Goal: Information Seeking & Learning: Compare options

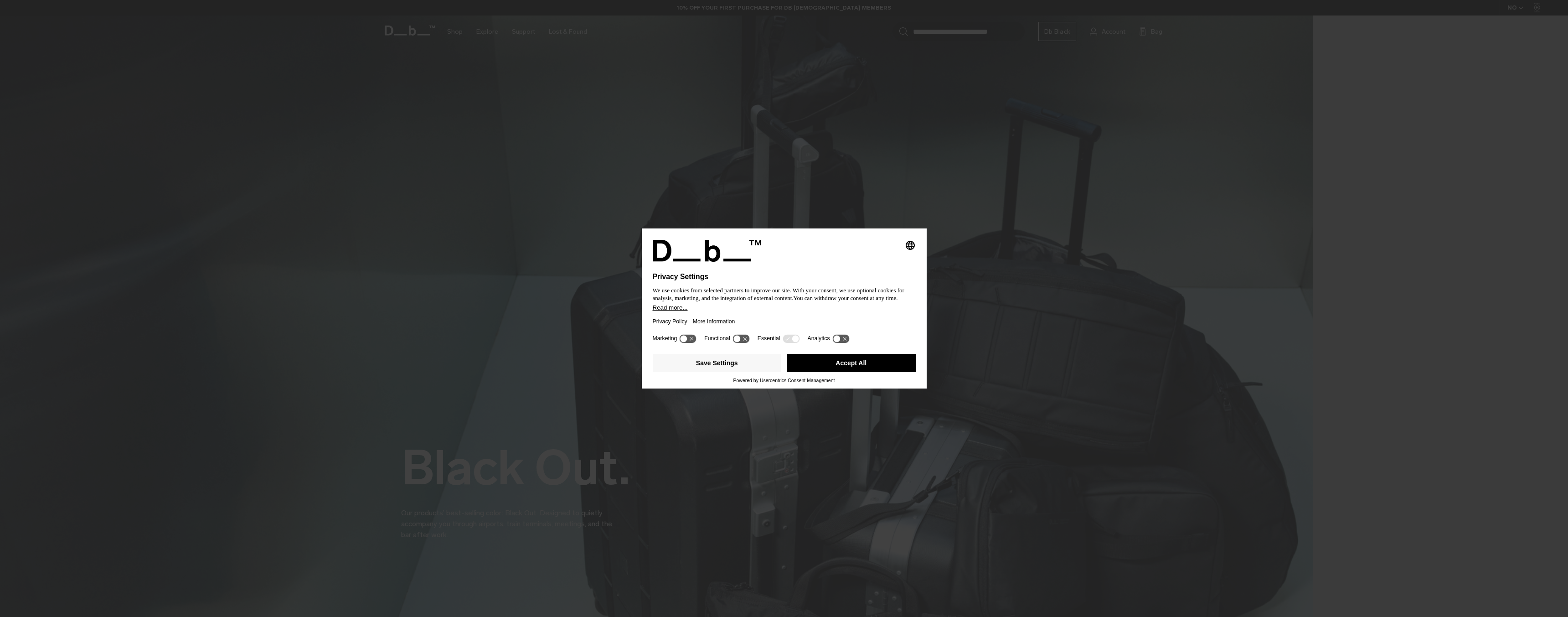
click at [847, 358] on button "Accept All" at bounding box center [851, 363] width 129 height 18
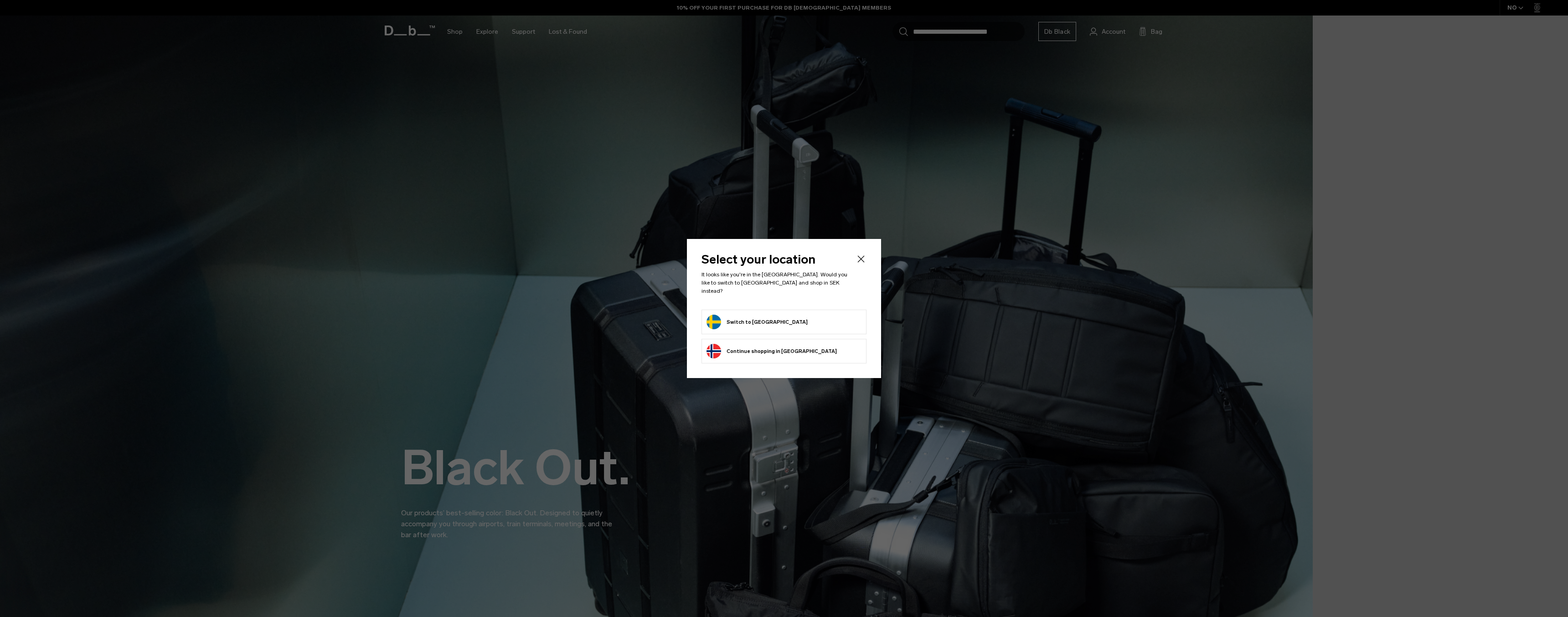
click at [769, 318] on form "Switch to Sweden" at bounding box center [784, 322] width 155 height 15
click at [755, 315] on button "Switch to Sweden" at bounding box center [757, 322] width 101 height 15
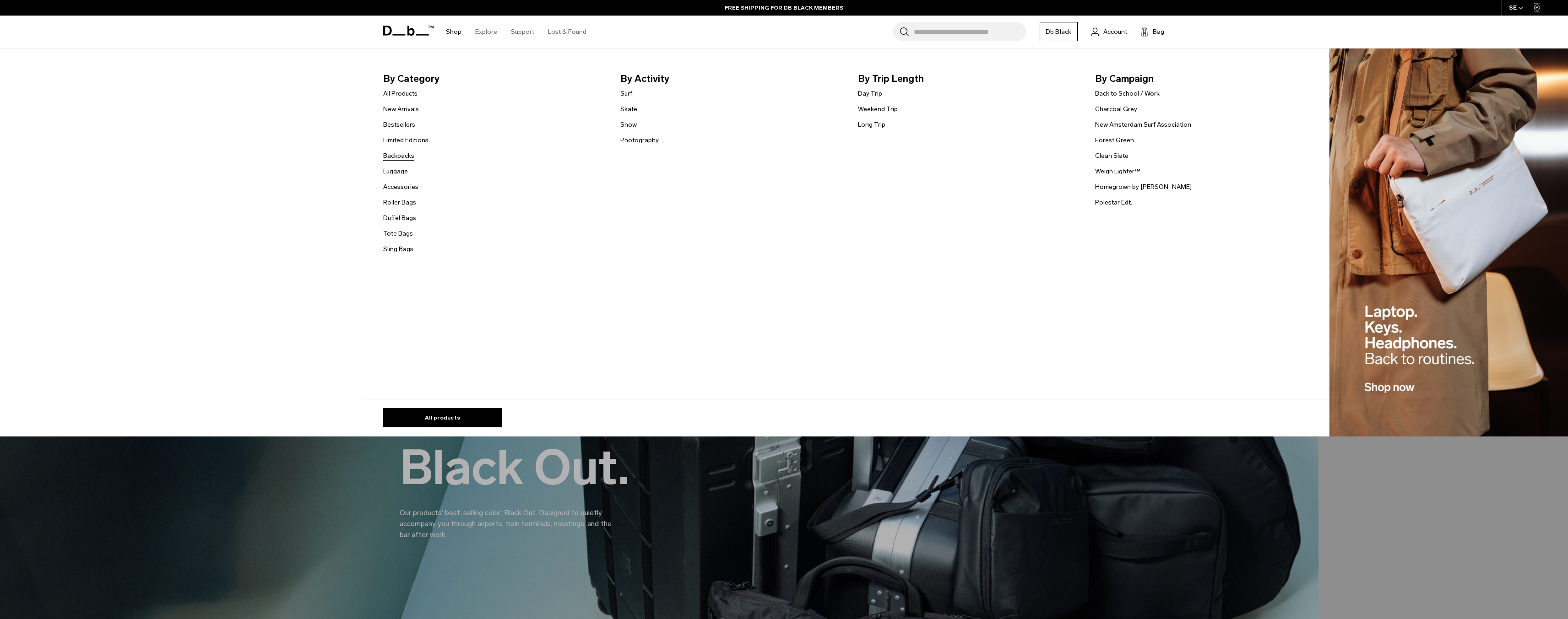
click at [411, 157] on link "Backpacks" at bounding box center [399, 156] width 31 height 10
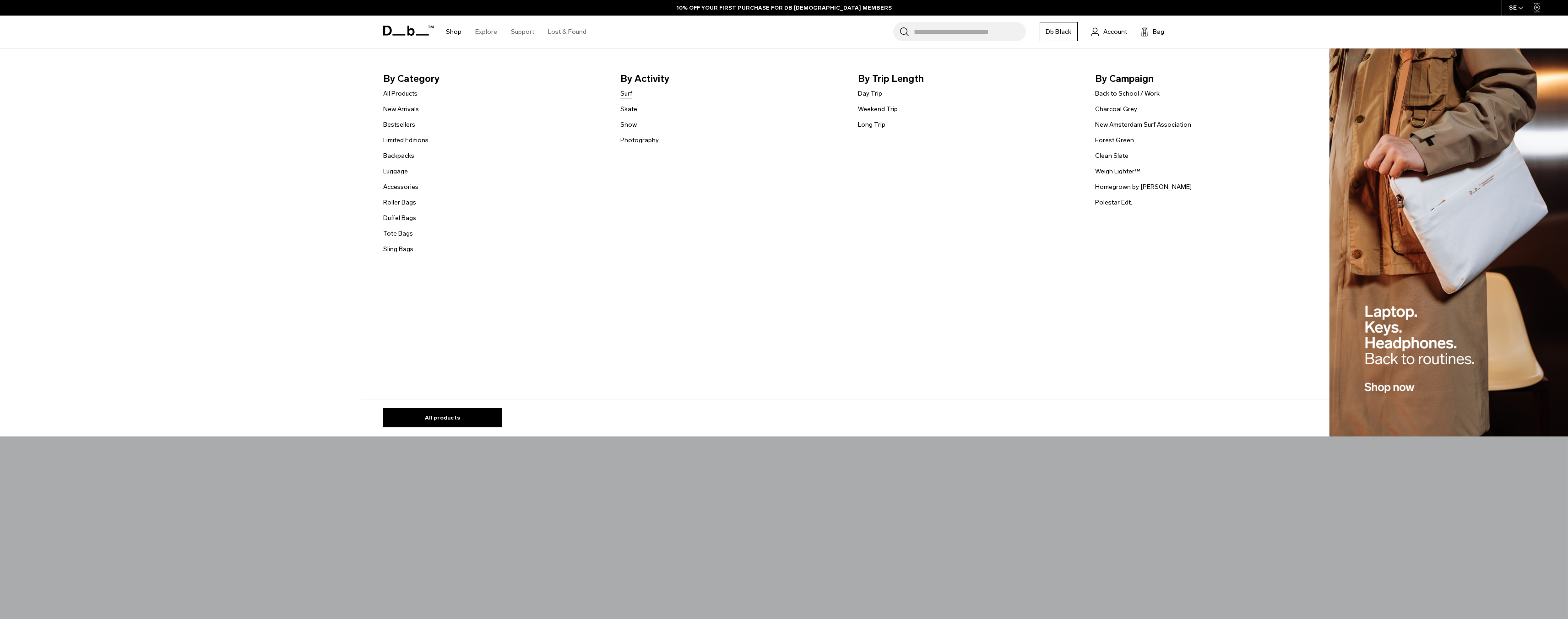
click at [631, 91] on link "Surf" at bounding box center [626, 93] width 12 height 10
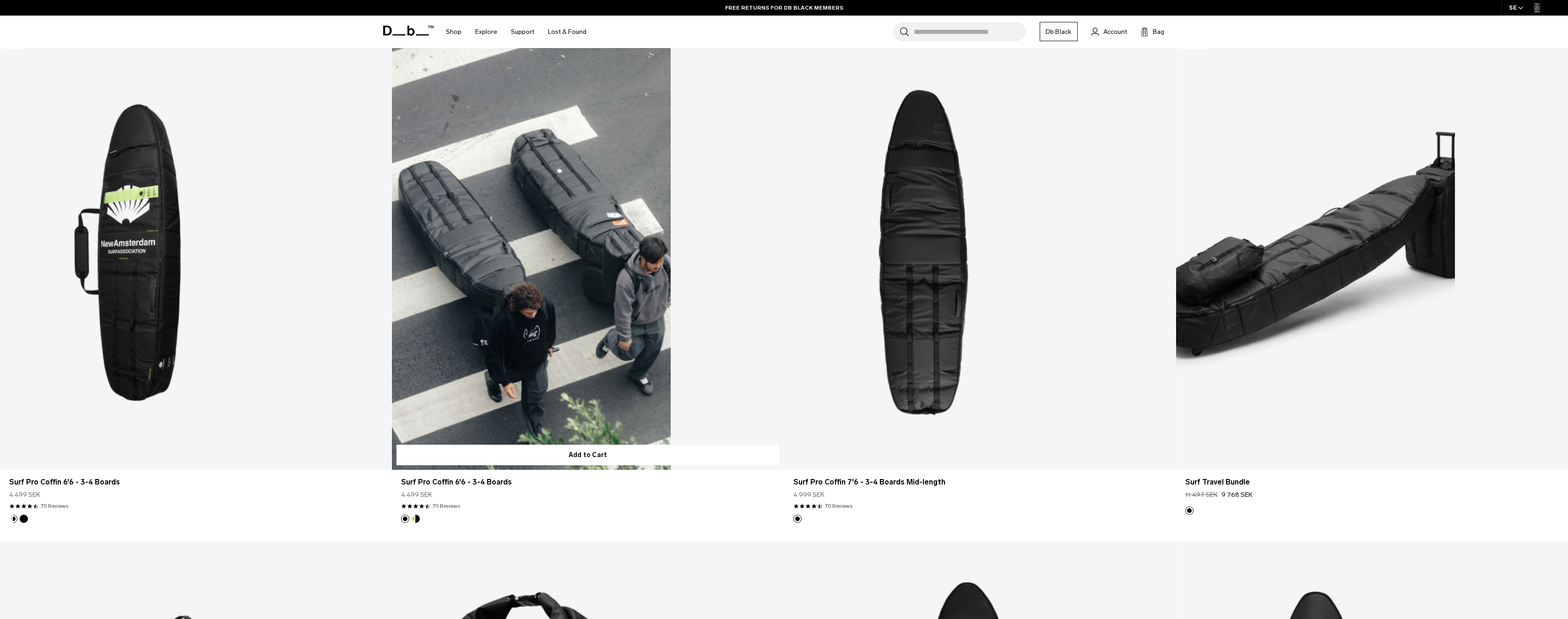
scroll to position [183, 0]
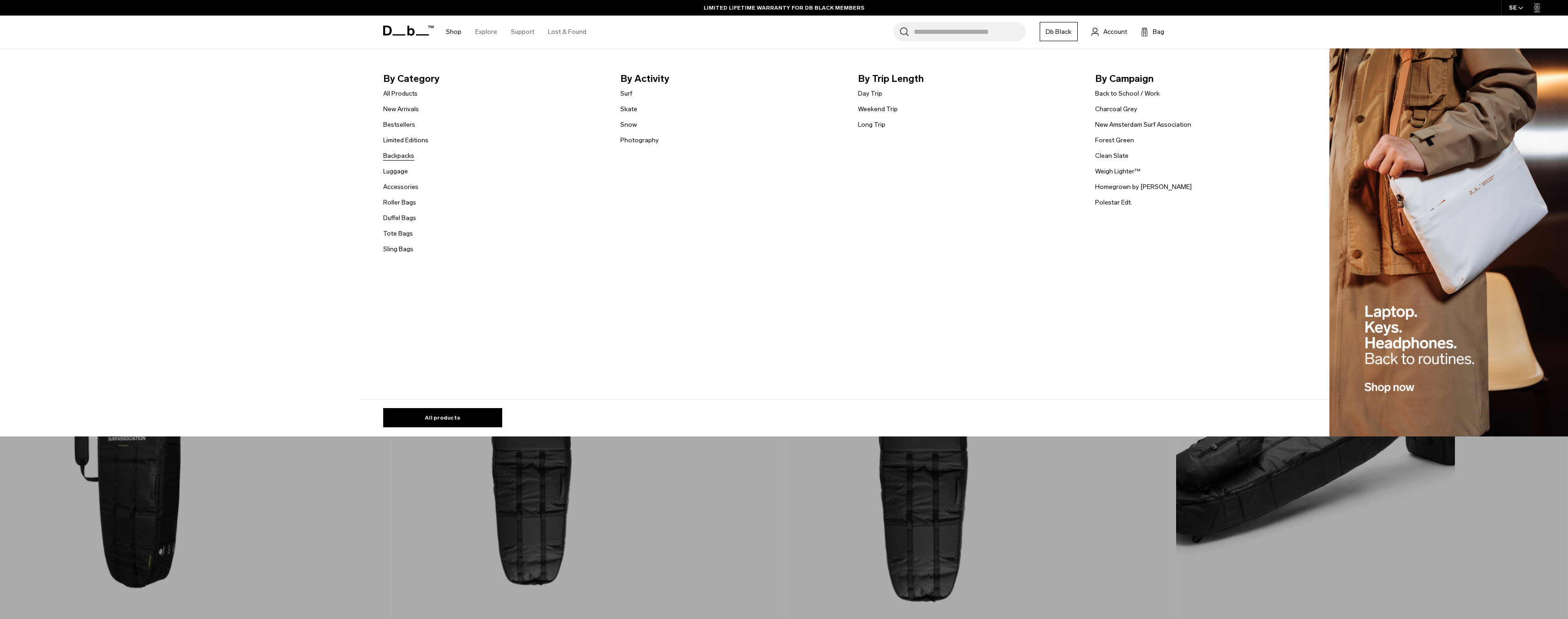
click at [409, 155] on link "Backpacks" at bounding box center [399, 156] width 31 height 10
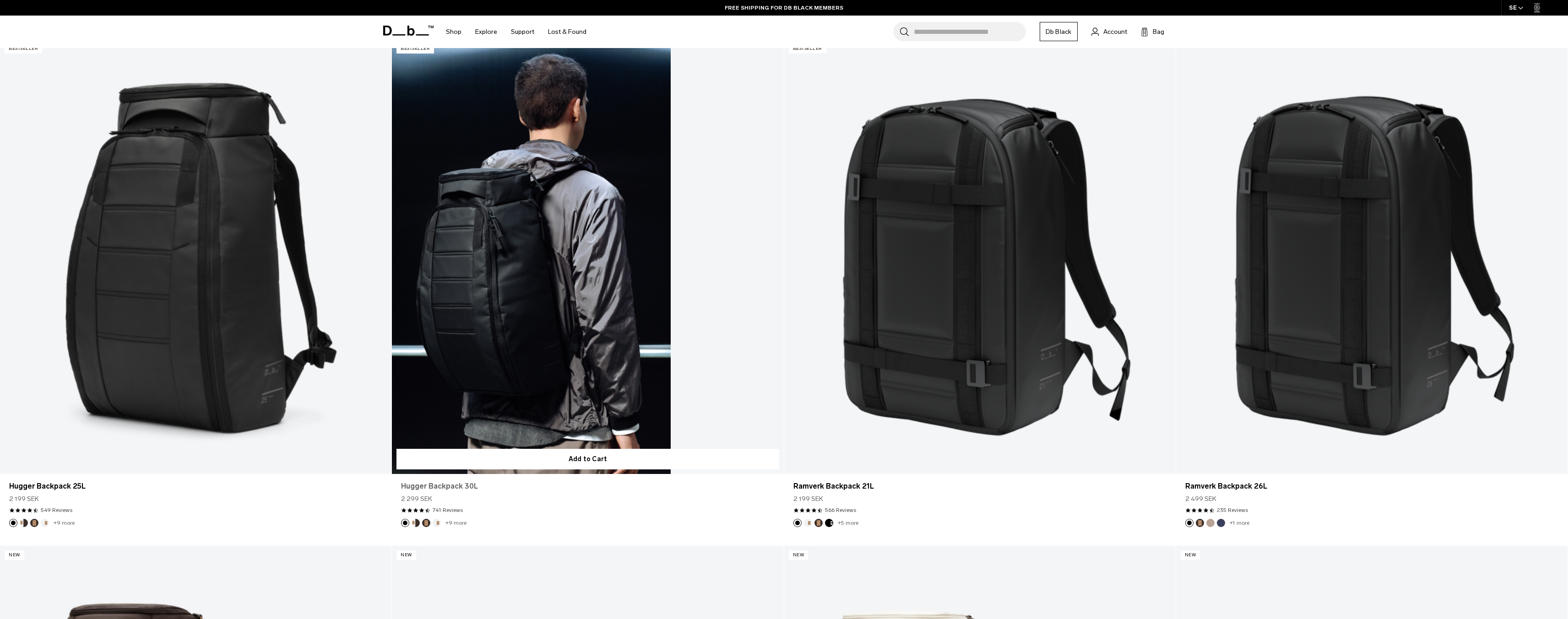
click at [430, 488] on link "Hugger Backpack 30L" at bounding box center [587, 486] width 373 height 11
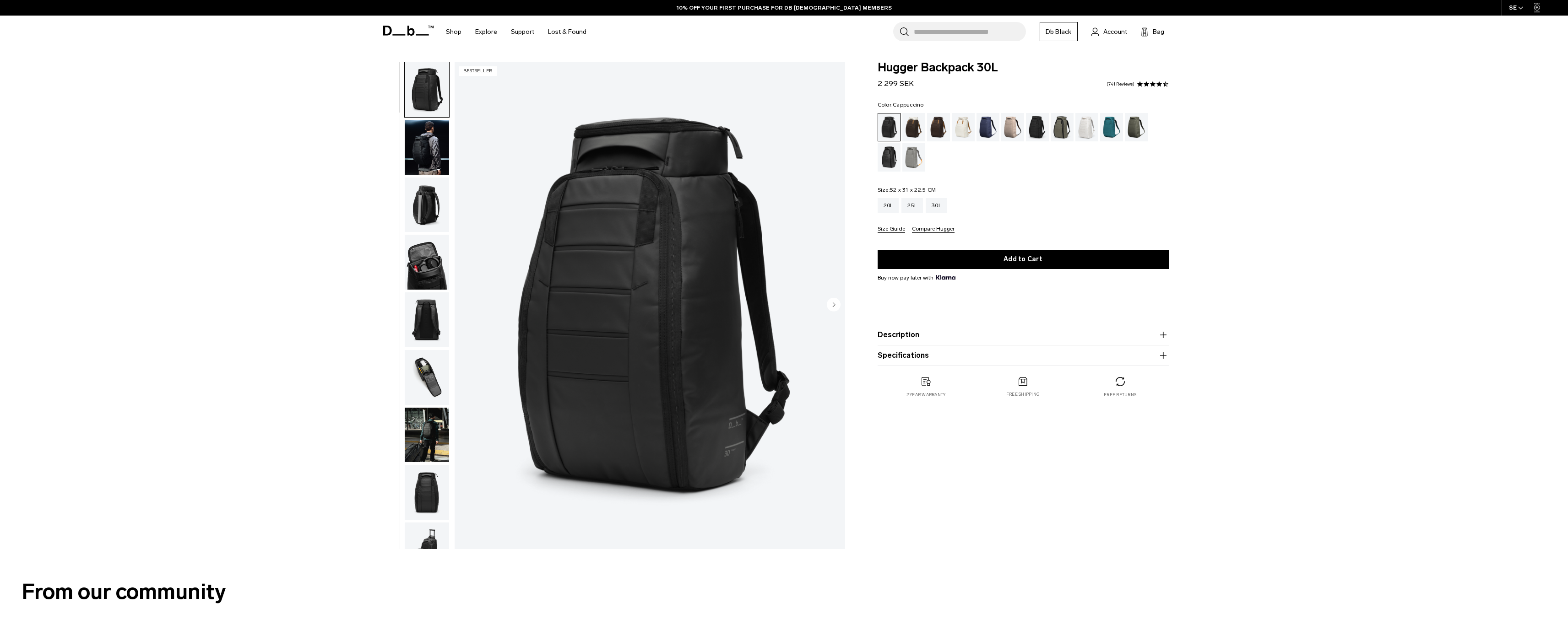
click at [916, 130] on div "Cappuccino" at bounding box center [914, 127] width 23 height 28
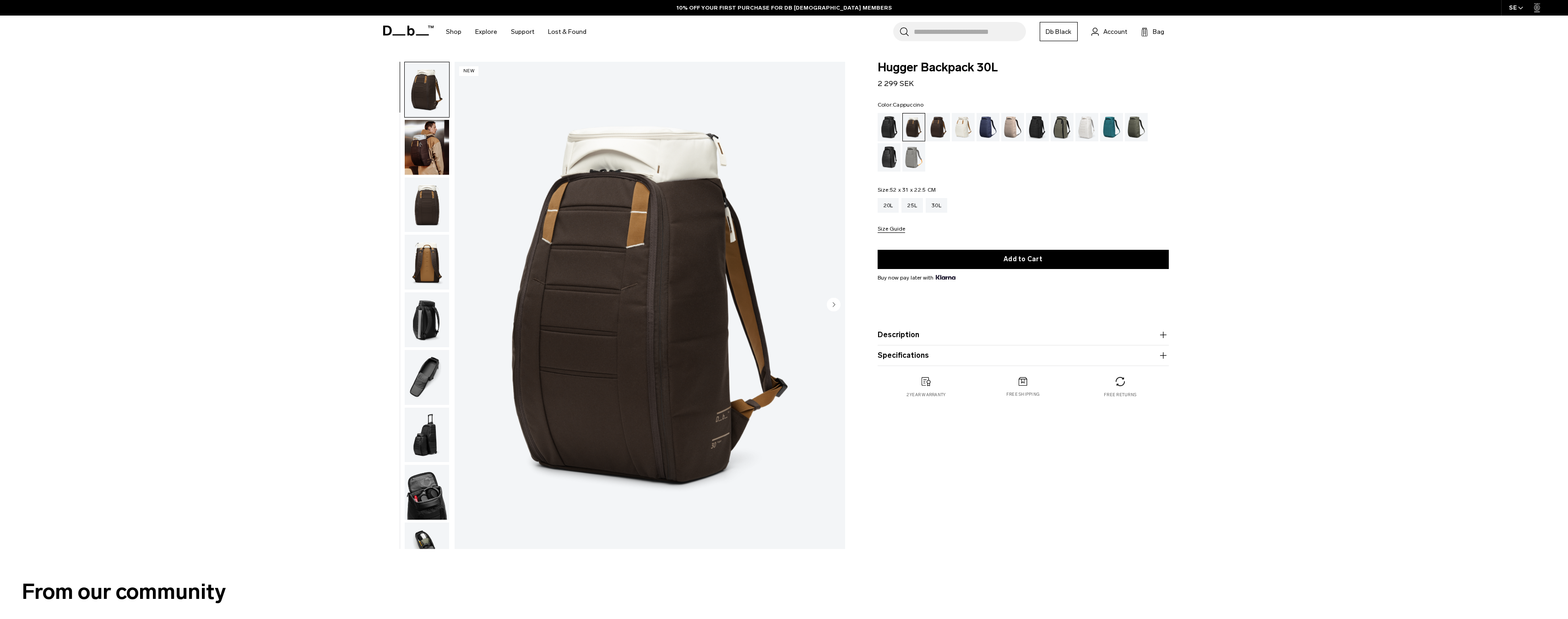
click at [432, 145] on img "button" at bounding box center [427, 147] width 45 height 55
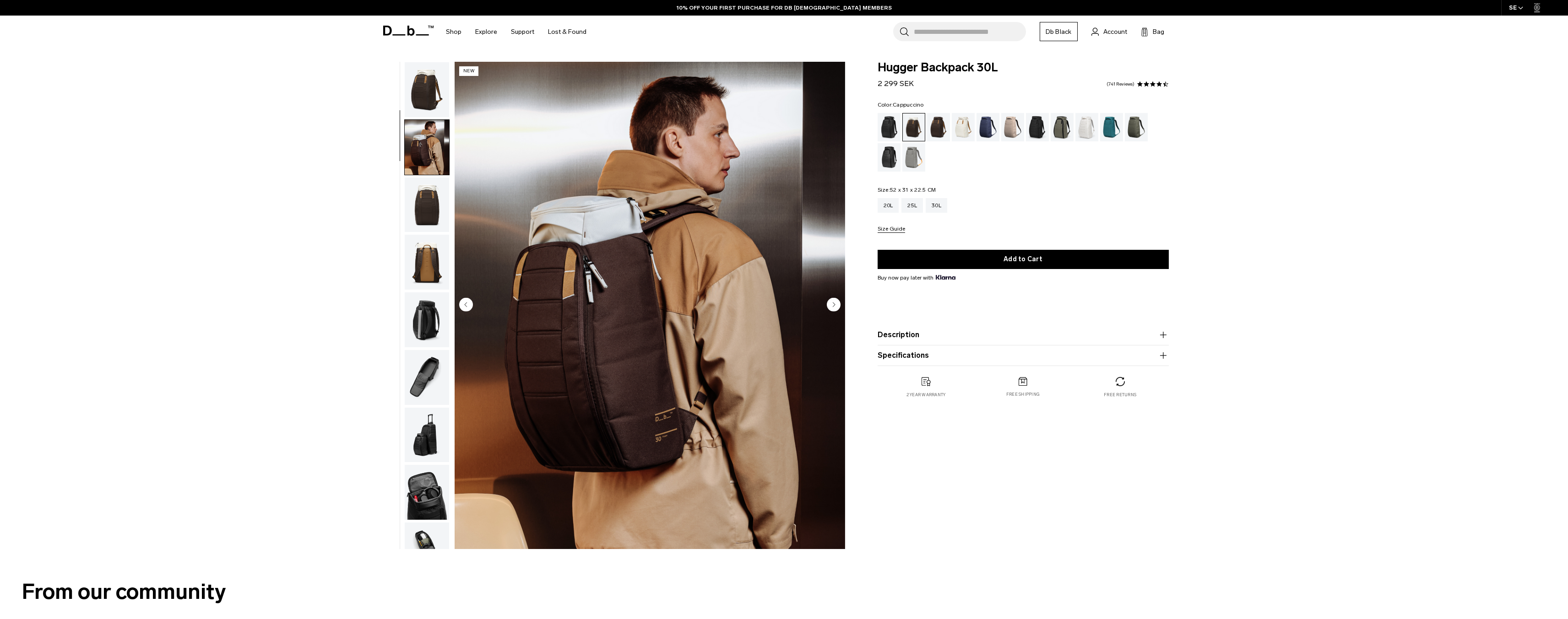
scroll to position [57, 0]
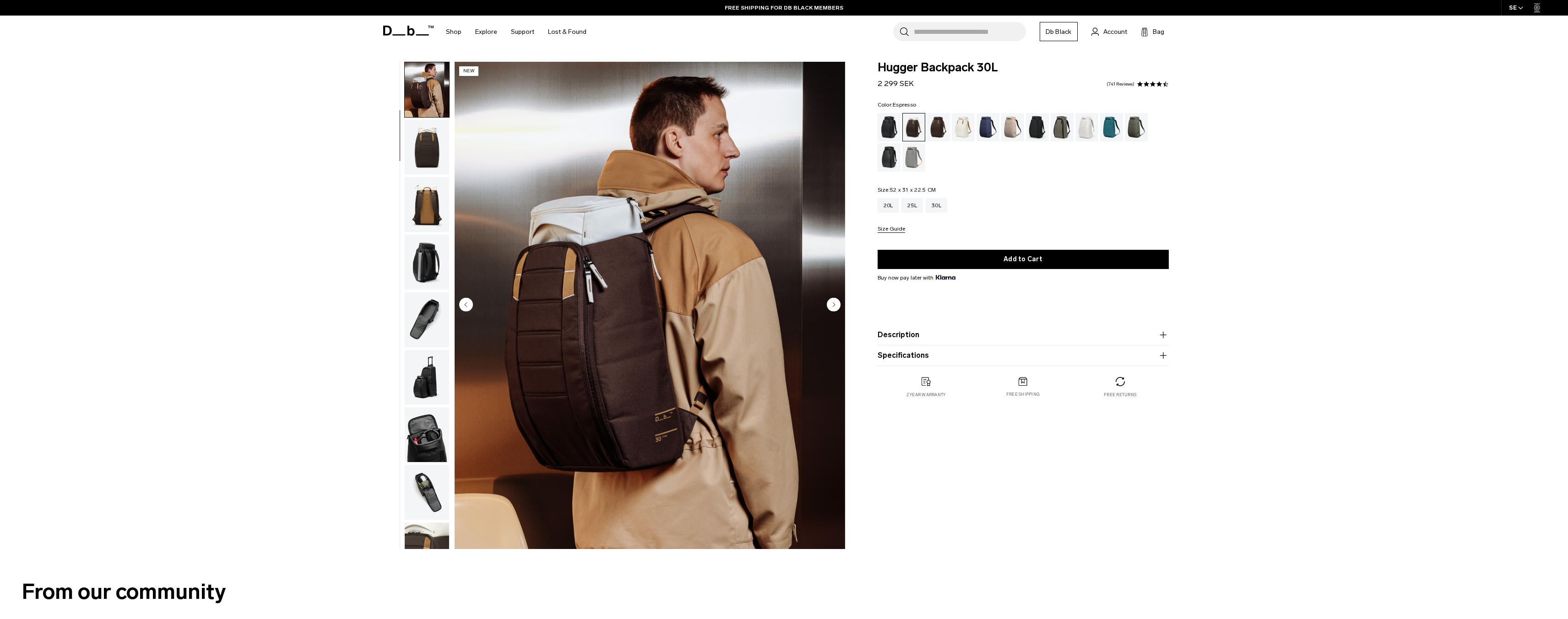
click at [936, 132] on div "Espresso" at bounding box center [938, 127] width 23 height 28
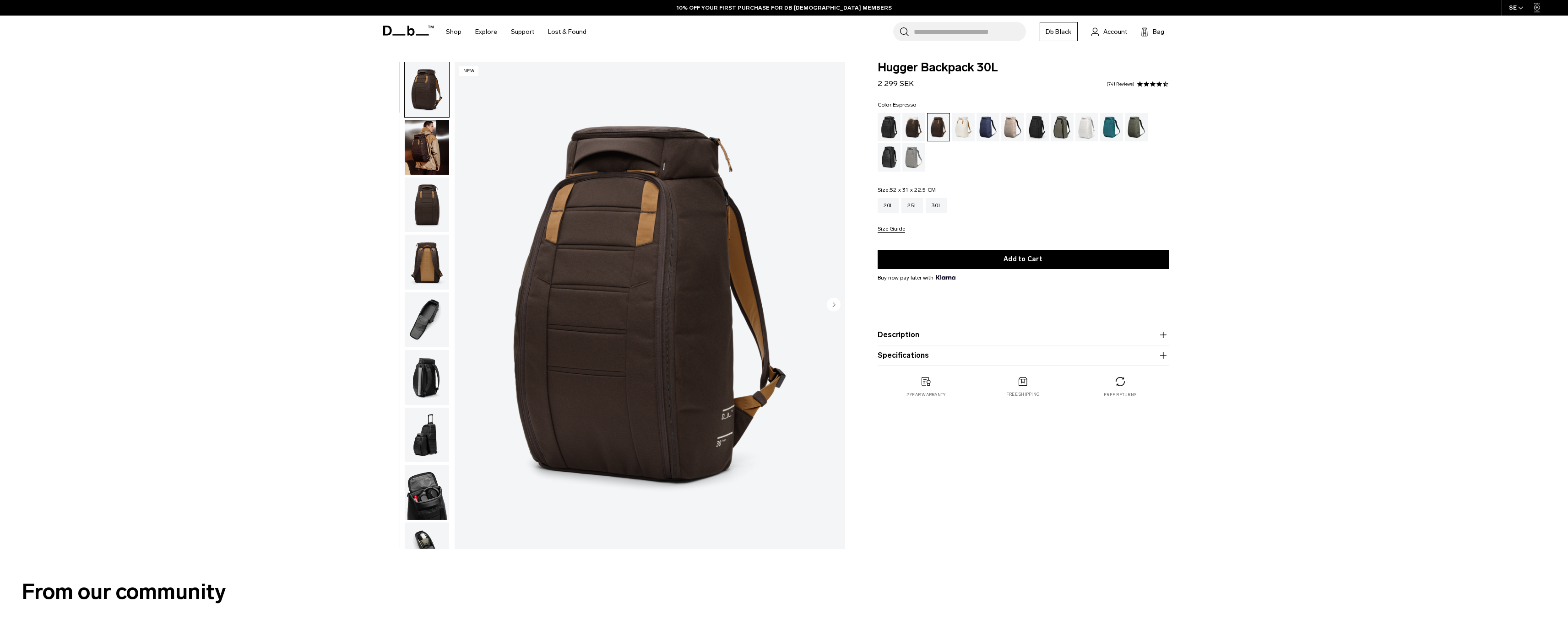
click at [440, 140] on img "button" at bounding box center [427, 147] width 45 height 55
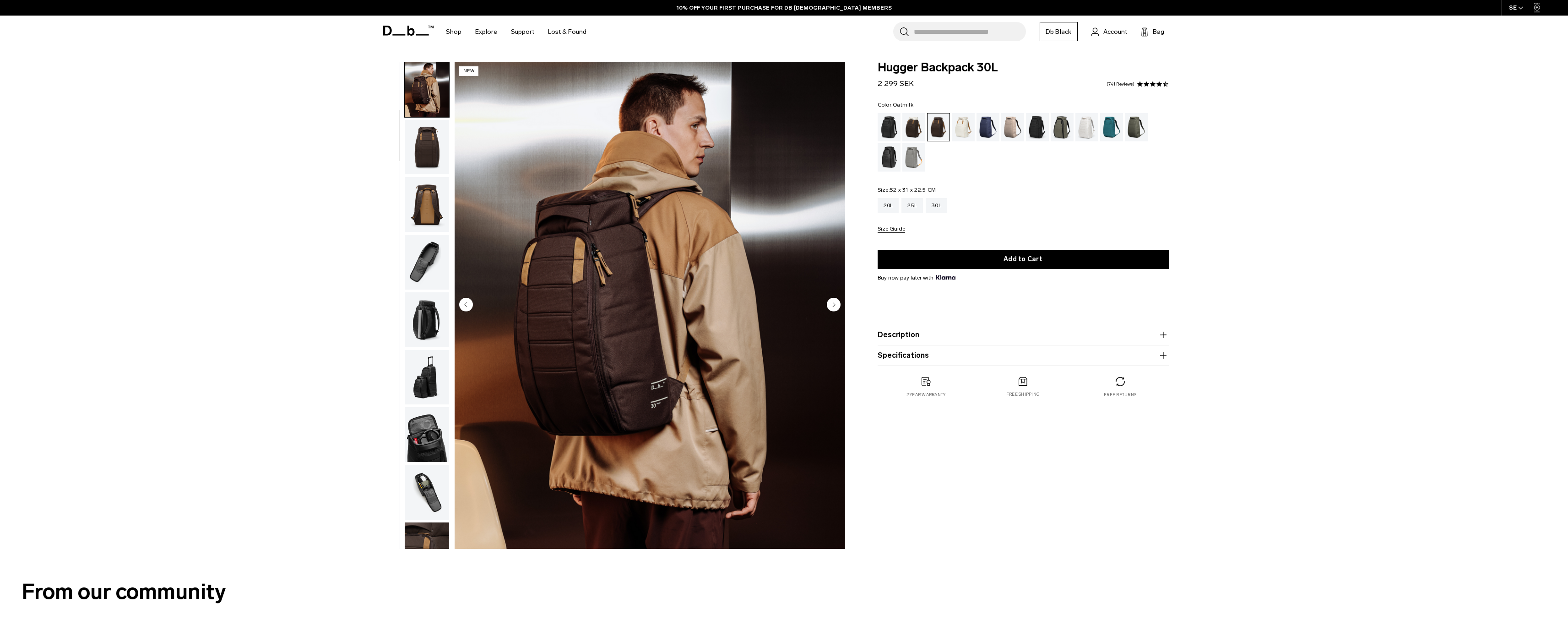
click at [958, 130] on div "Oatmilk" at bounding box center [963, 127] width 23 height 28
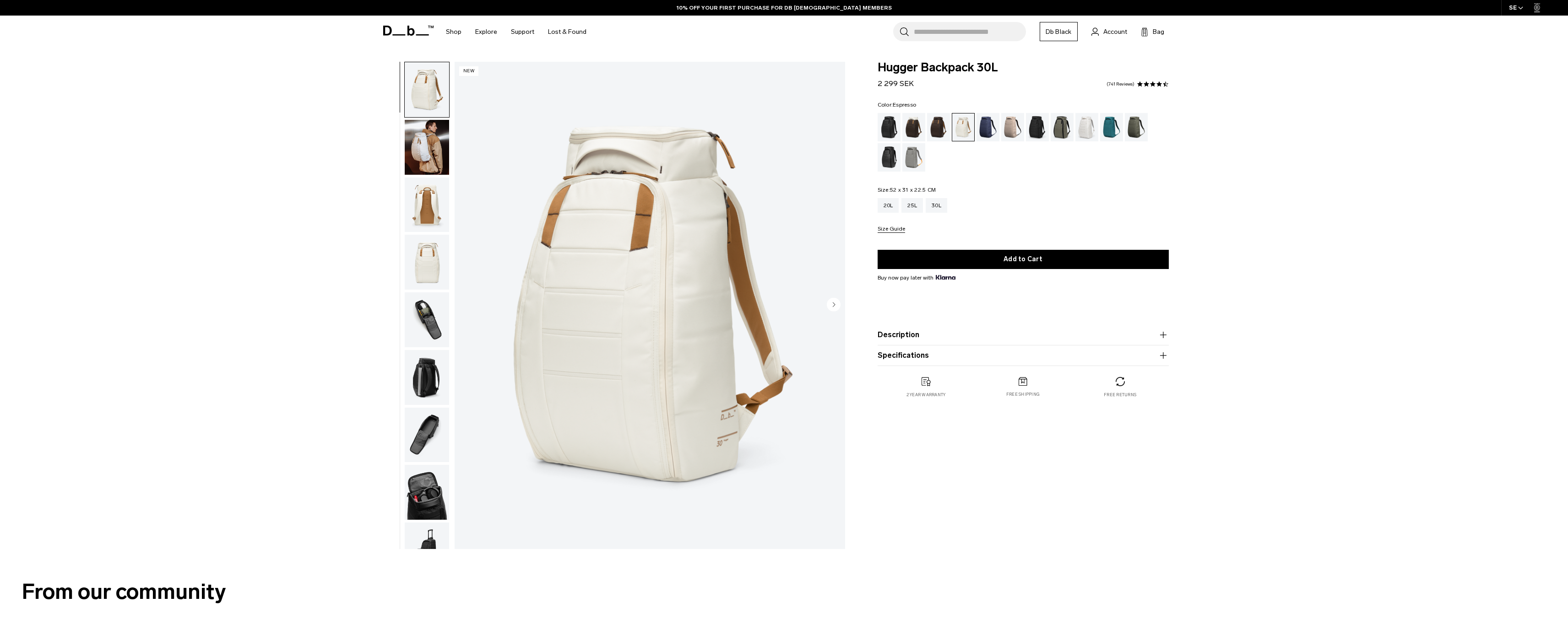
click at [940, 135] on div "Espresso" at bounding box center [938, 127] width 23 height 28
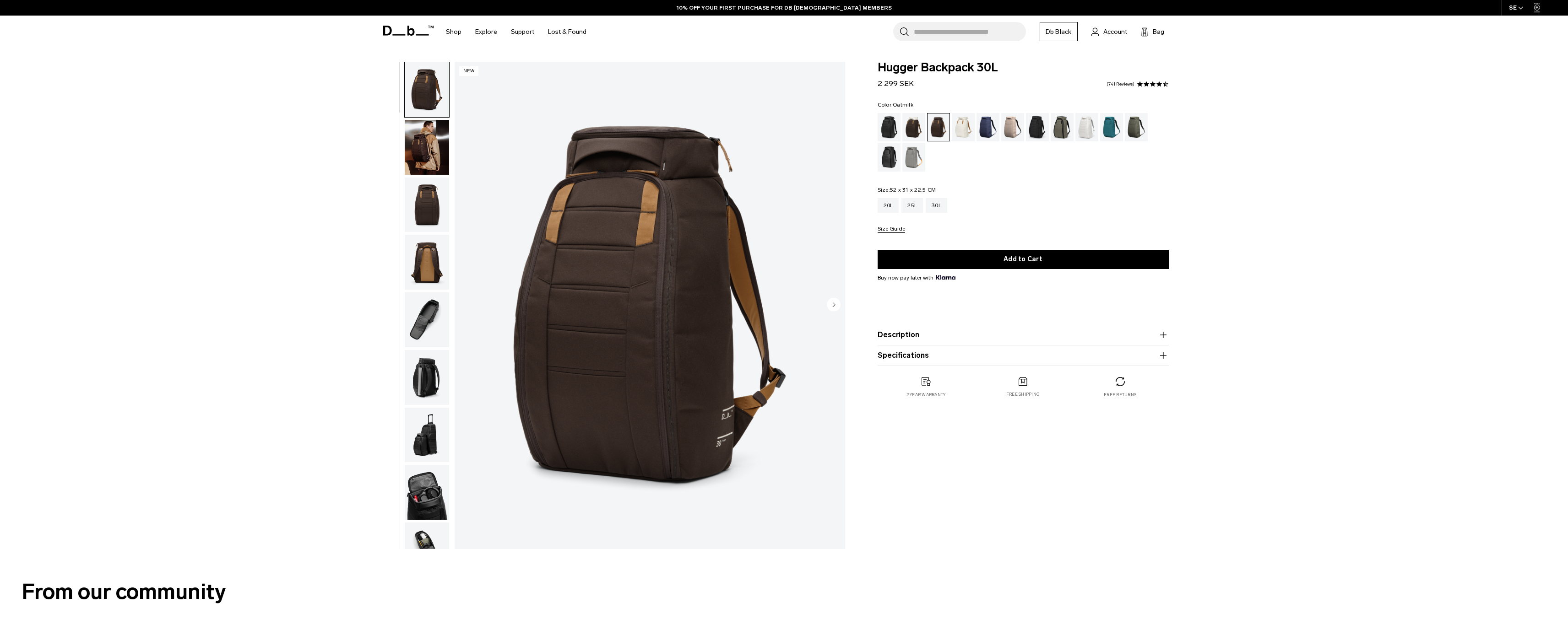
click at [971, 130] on div "Oatmilk" at bounding box center [963, 127] width 23 height 28
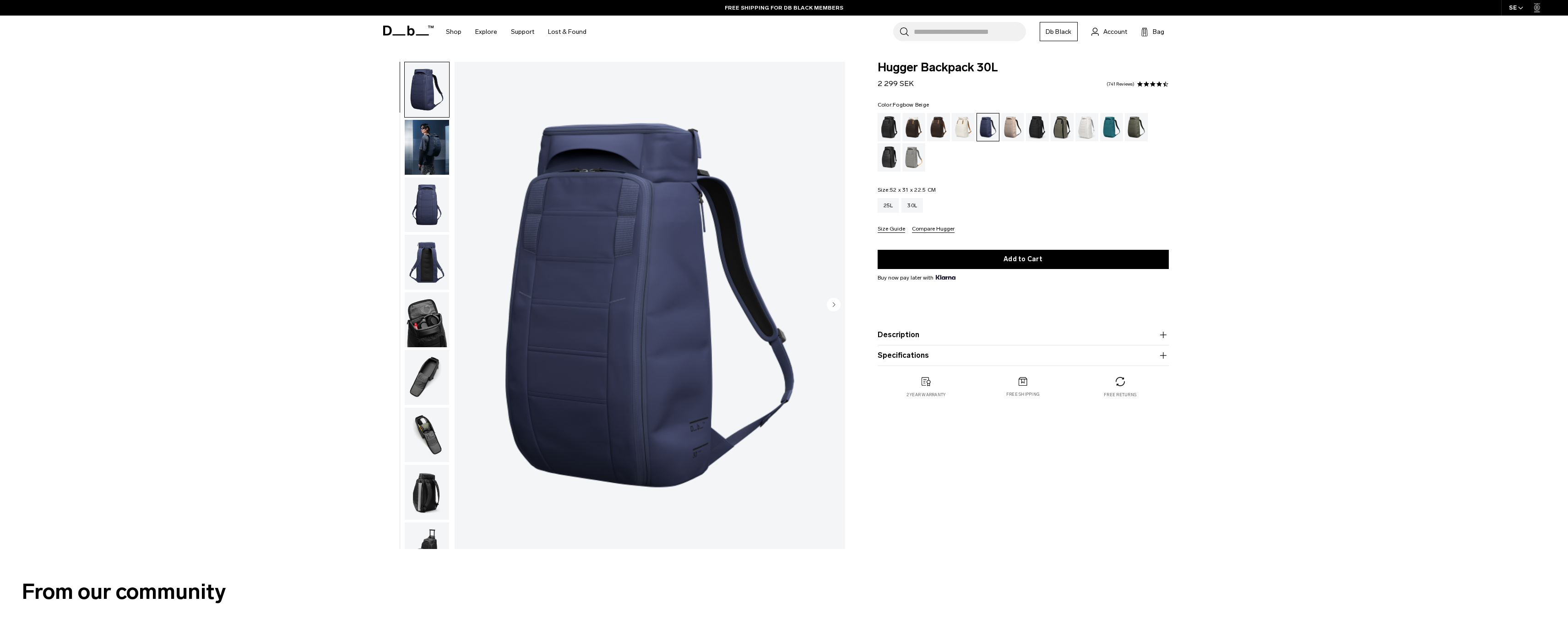
click at [1005, 131] on div "Fogbow Beige" at bounding box center [1013, 127] width 23 height 28
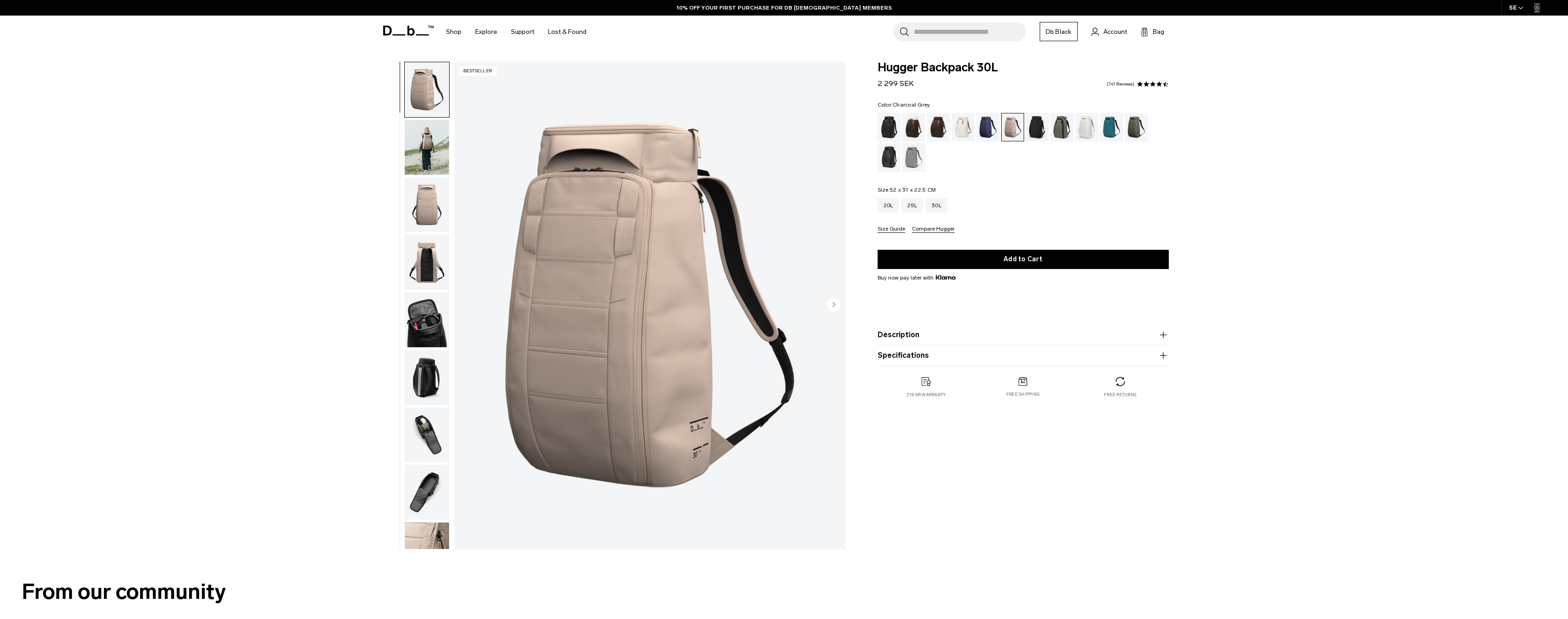
click at [1040, 128] on div "Charcoal Grey" at bounding box center [1037, 127] width 23 height 28
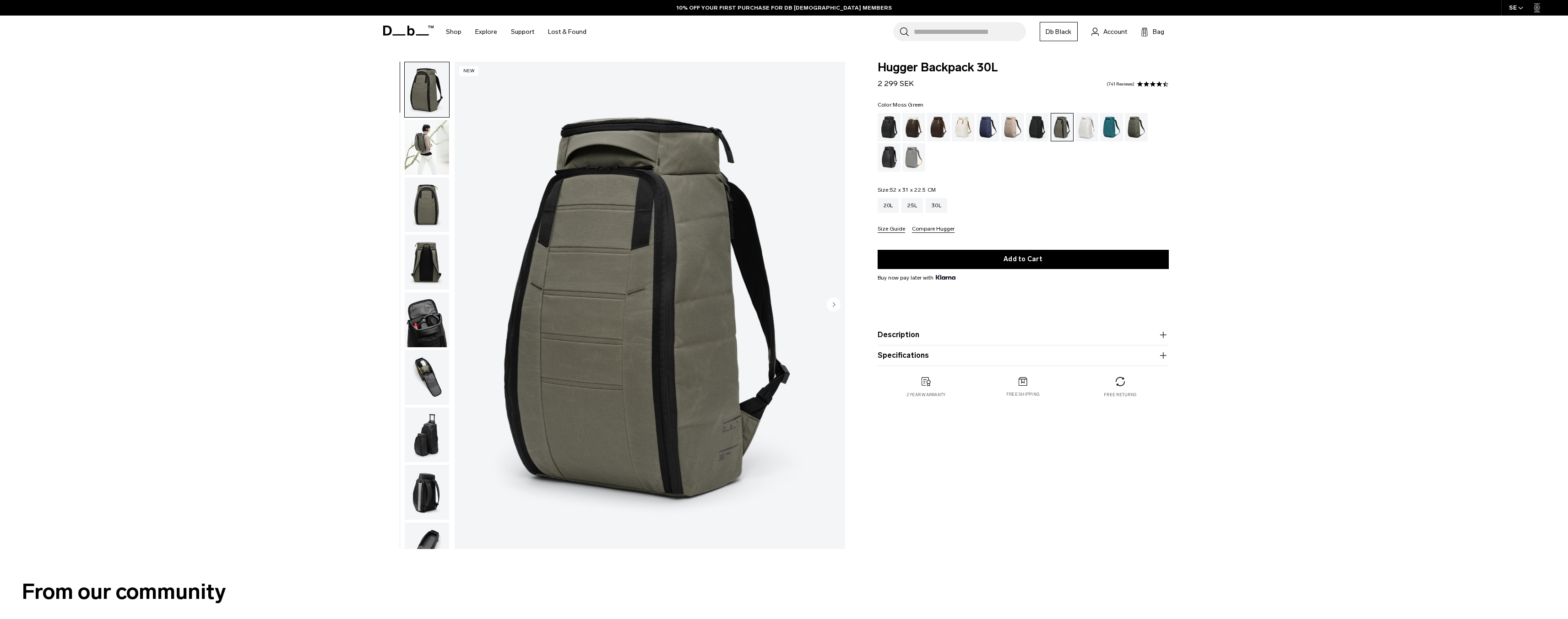
click at [1137, 130] on div "Moss Green" at bounding box center [1136, 127] width 23 height 28
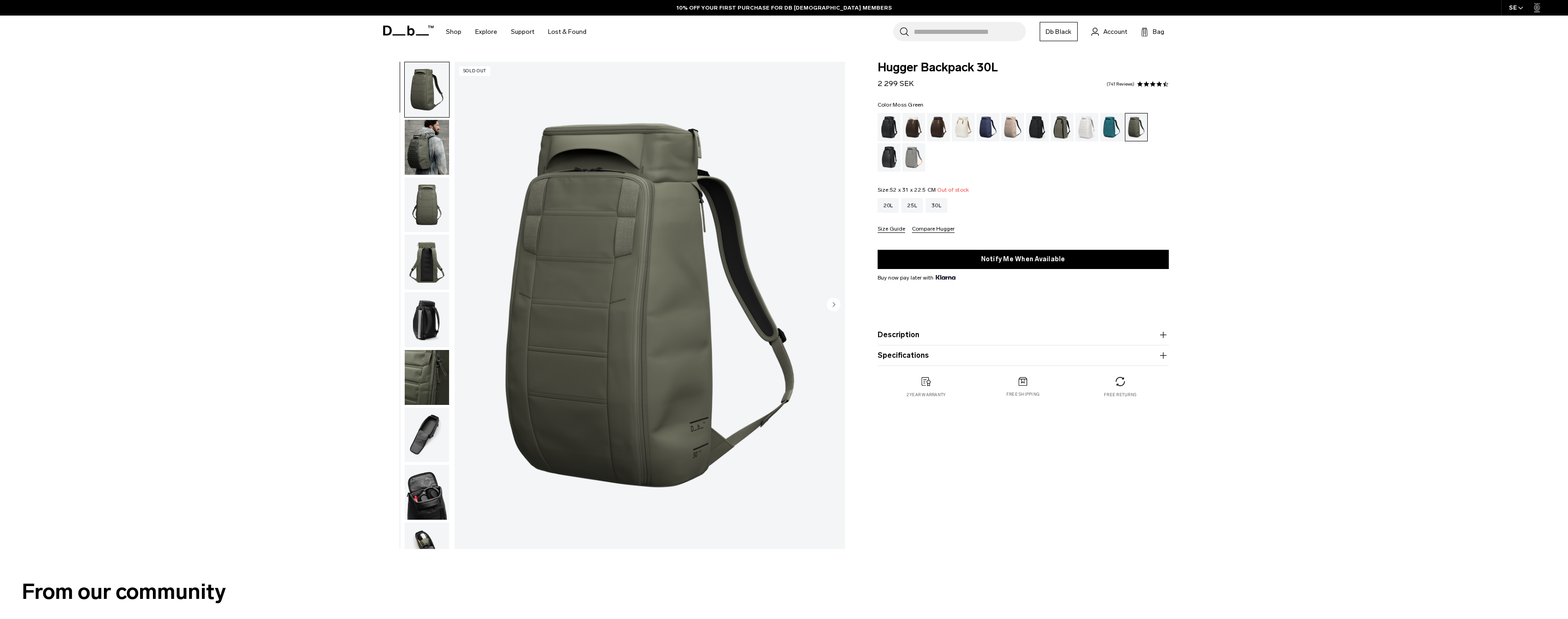
click at [411, 152] on img "button" at bounding box center [427, 147] width 45 height 55
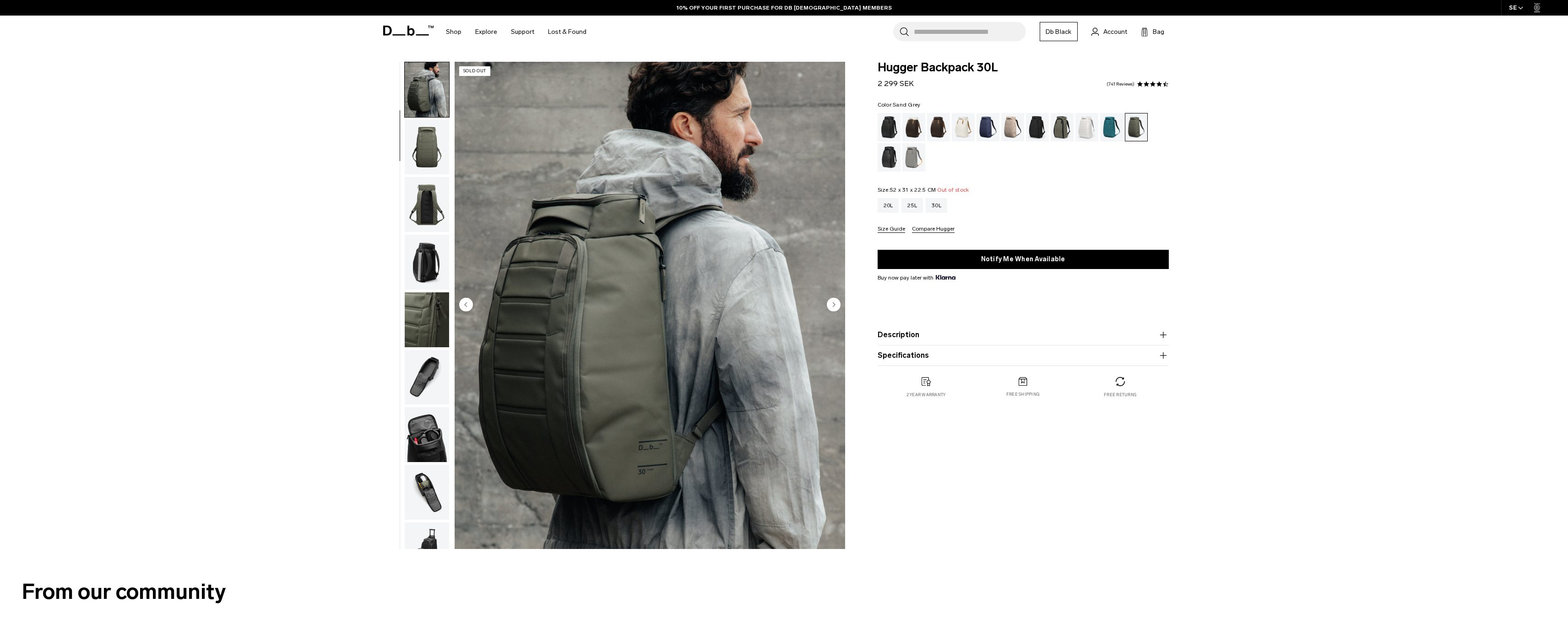
click at [903, 159] on div "Sand Grey" at bounding box center [914, 157] width 23 height 28
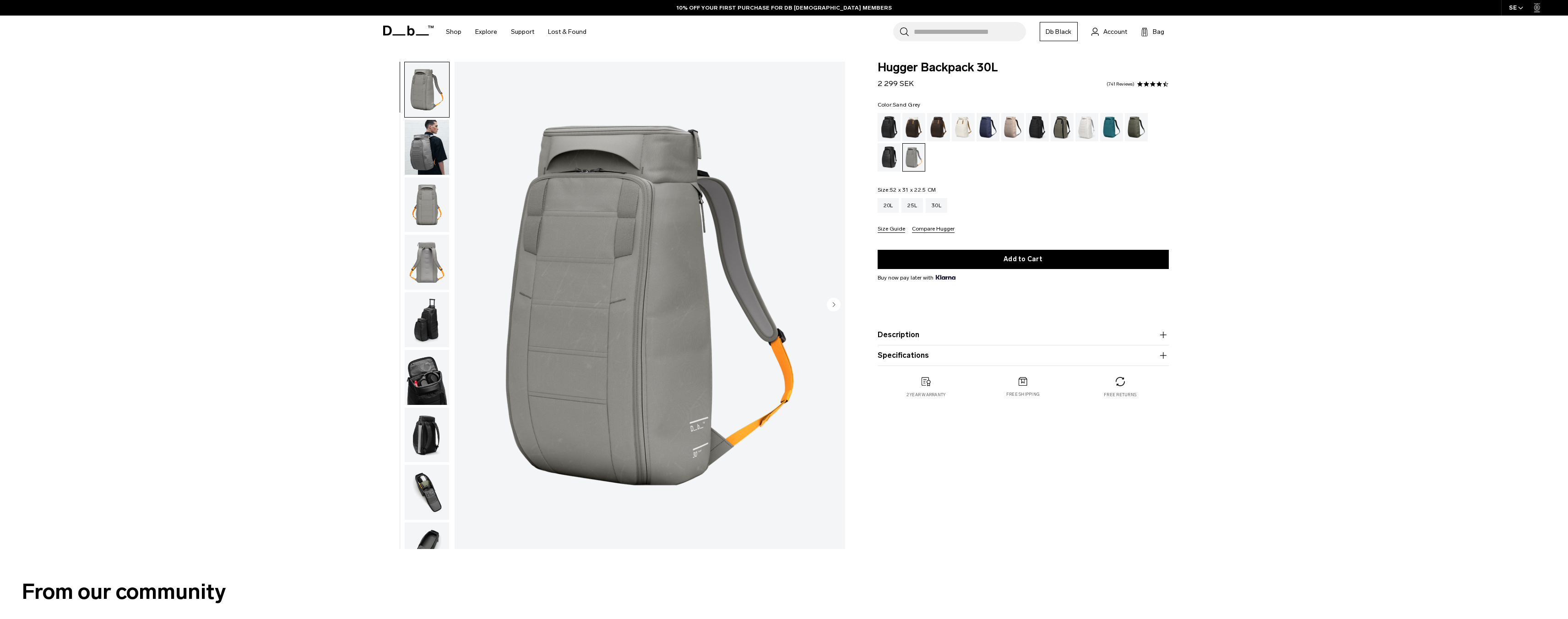
click at [425, 144] on img "button" at bounding box center [427, 147] width 45 height 55
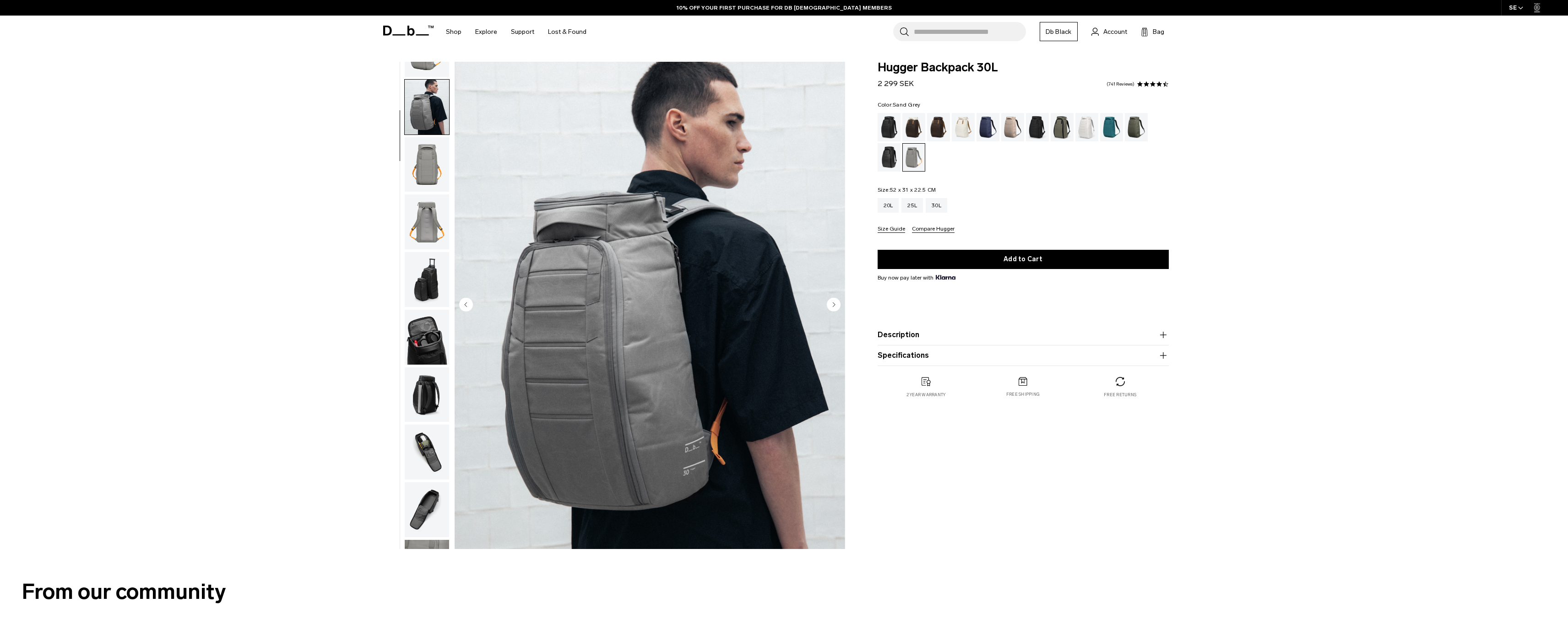
scroll to position [57, 0]
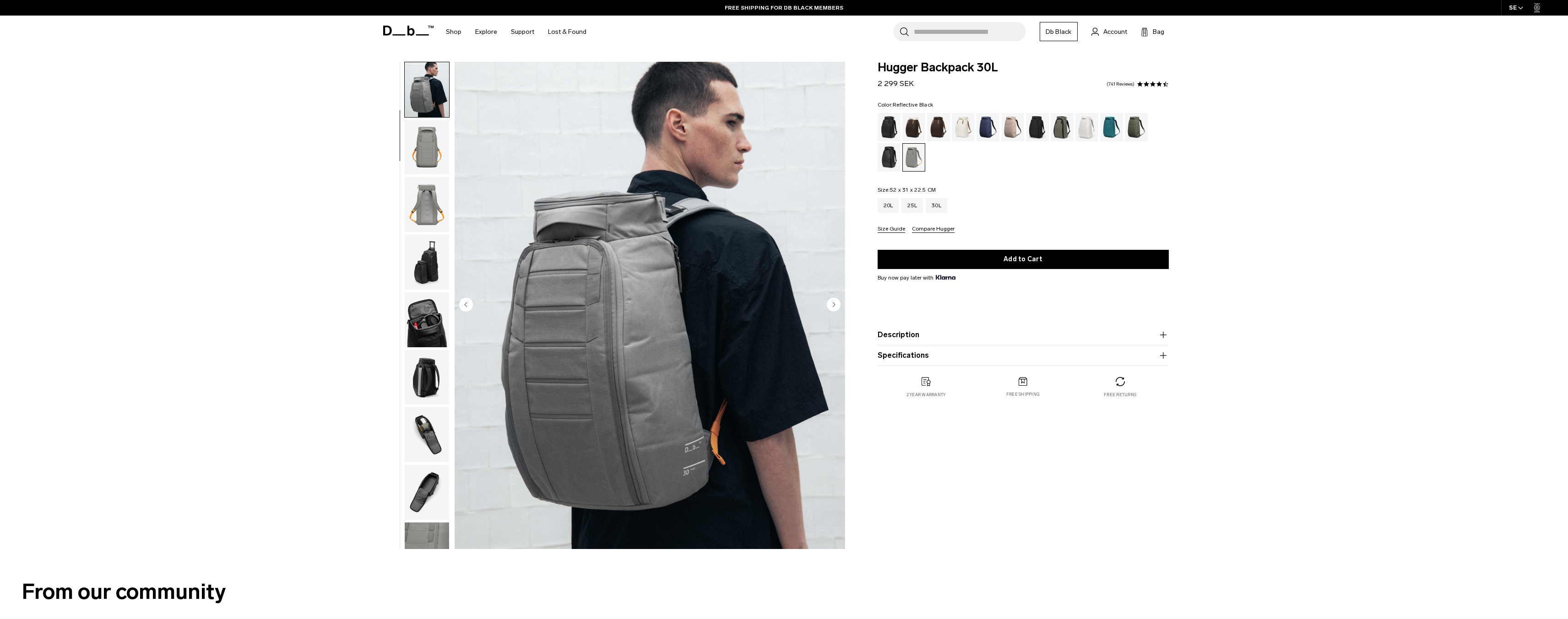
click at [889, 158] on div "Reflective Black" at bounding box center [889, 157] width 23 height 28
click at [945, 128] on div "Espresso" at bounding box center [938, 127] width 23 height 28
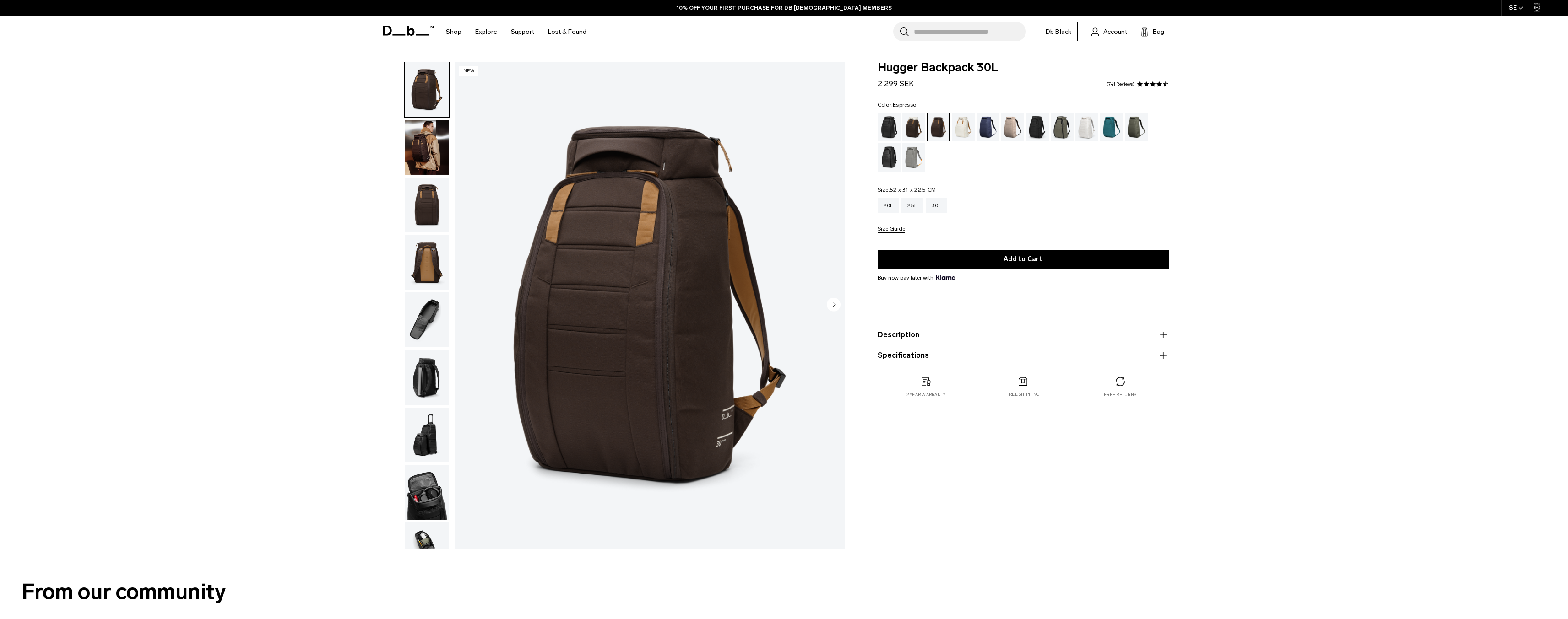
drag, startPoint x: 439, startPoint y: 143, endPoint x: 449, endPoint y: 181, distance: 39.3
click at [439, 144] on img "button" at bounding box center [427, 147] width 45 height 55
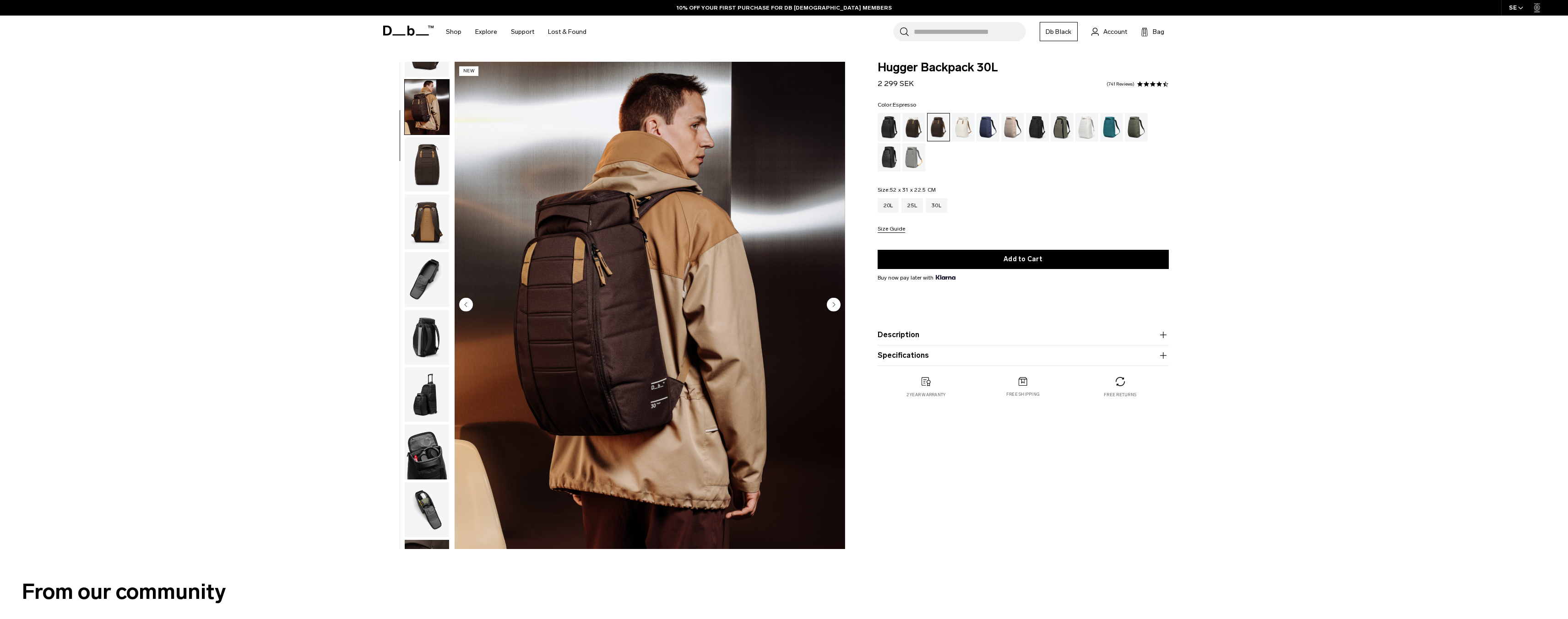
scroll to position [57, 0]
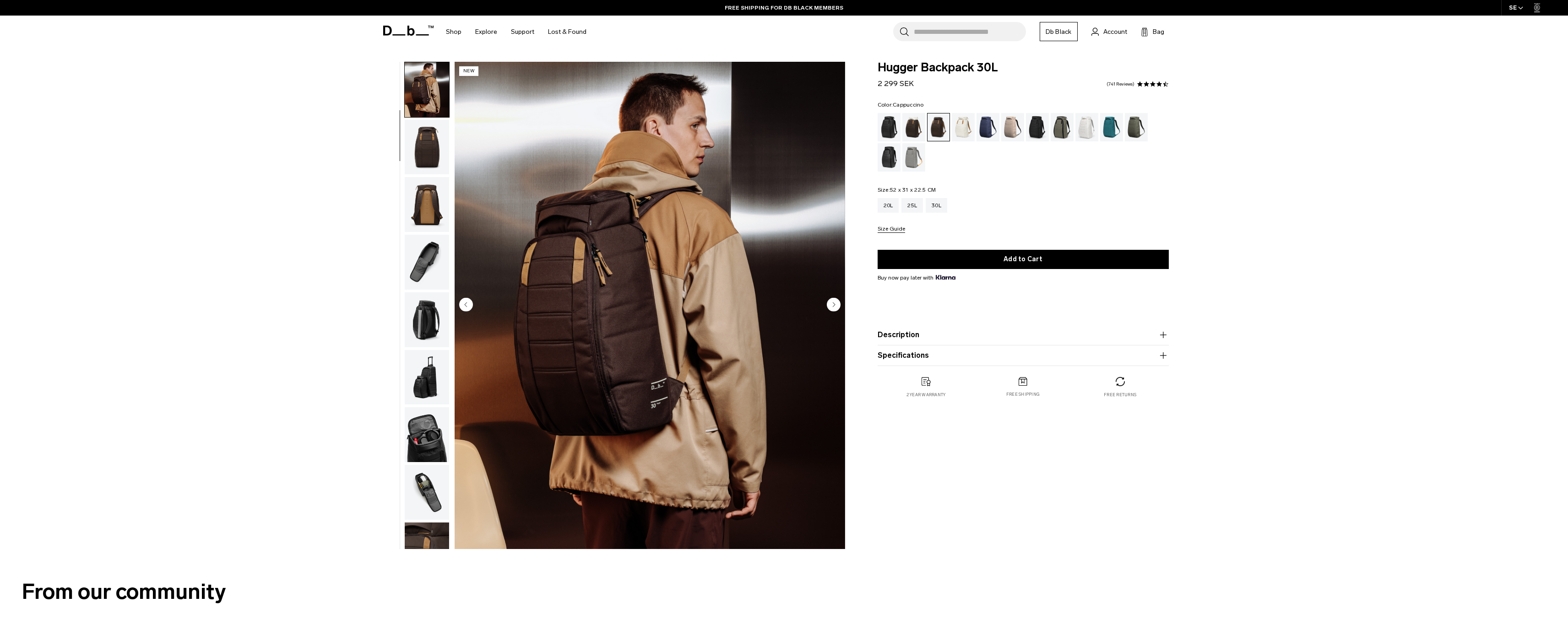
click at [907, 125] on div "Cappuccino" at bounding box center [914, 127] width 23 height 28
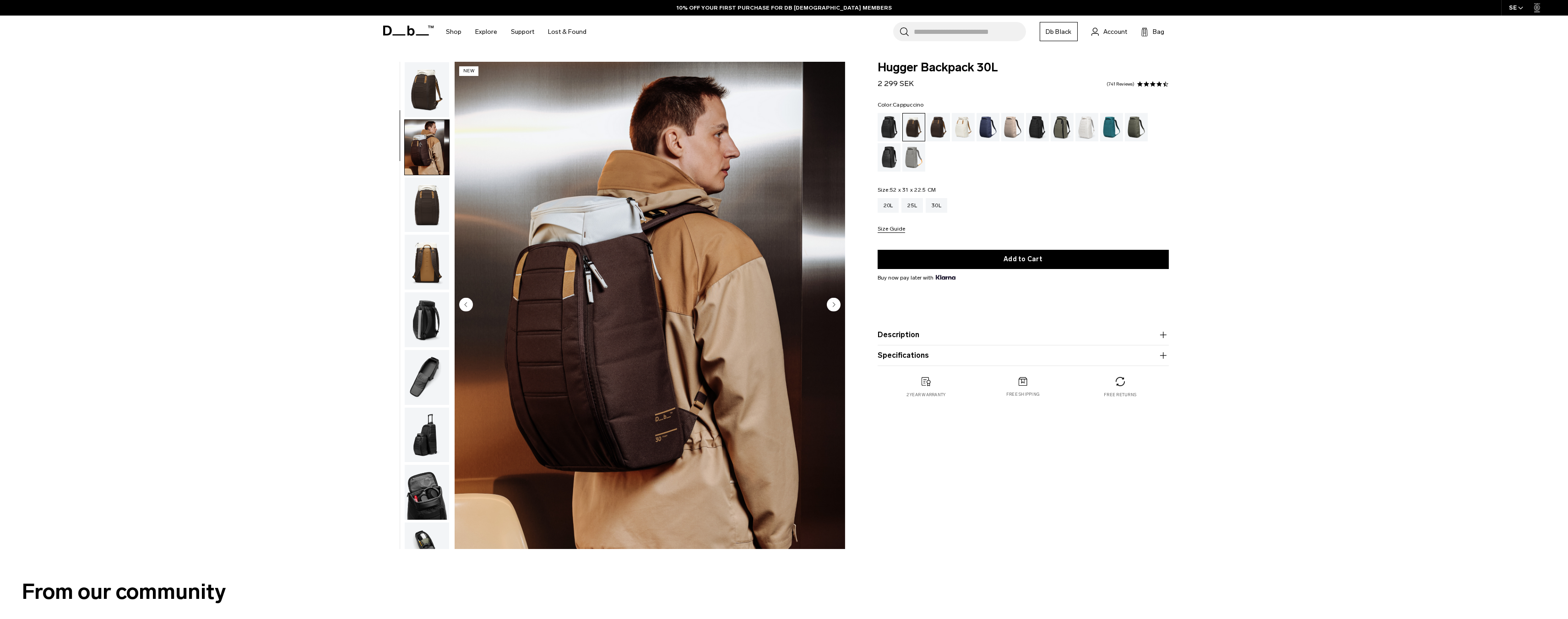
scroll to position [57, 0]
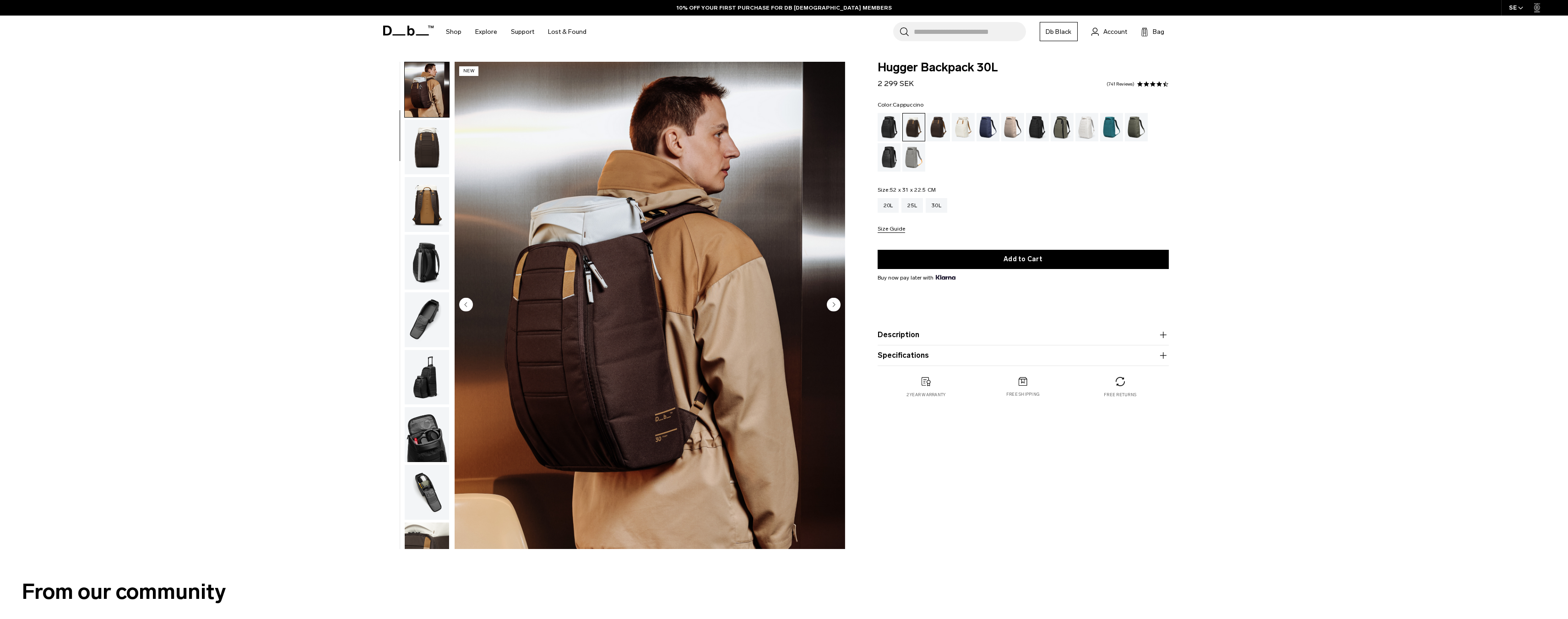
click at [436, 170] on img "button" at bounding box center [427, 147] width 45 height 55
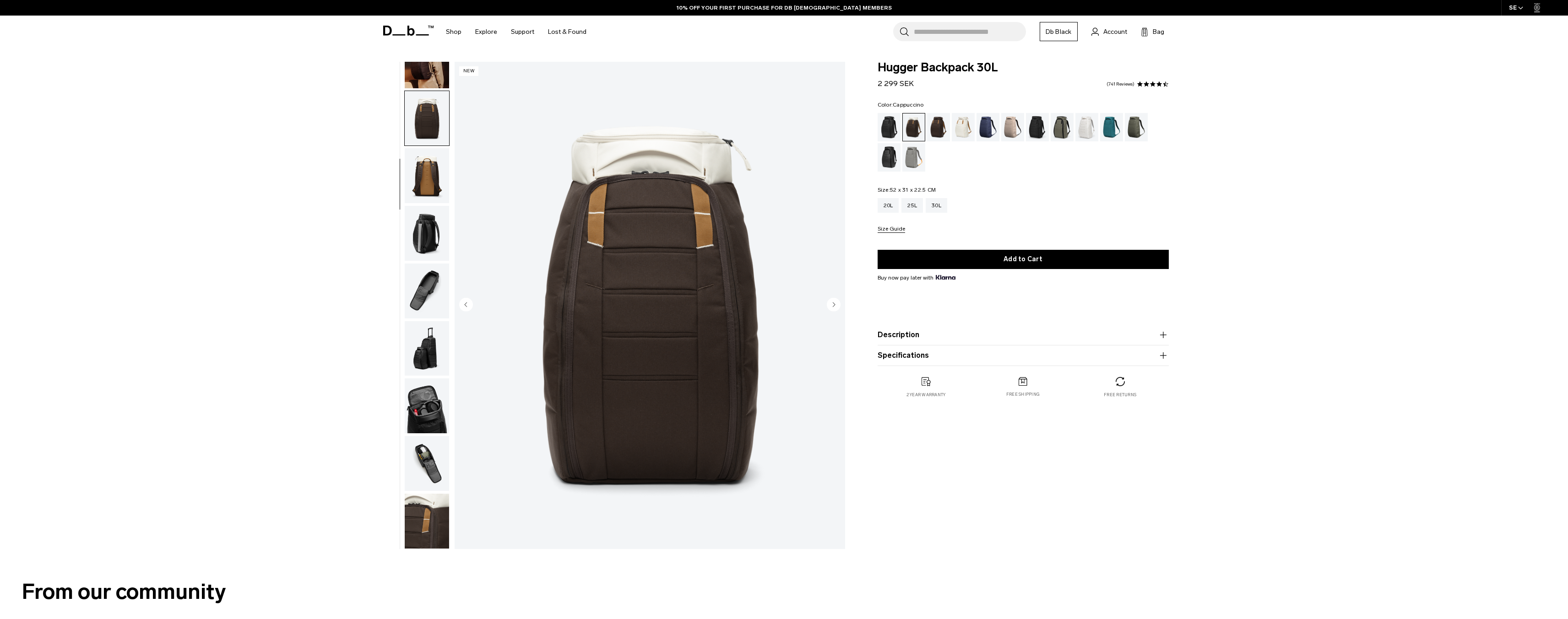
scroll to position [0, 0]
click at [441, 207] on img "button" at bounding box center [427, 233] width 45 height 55
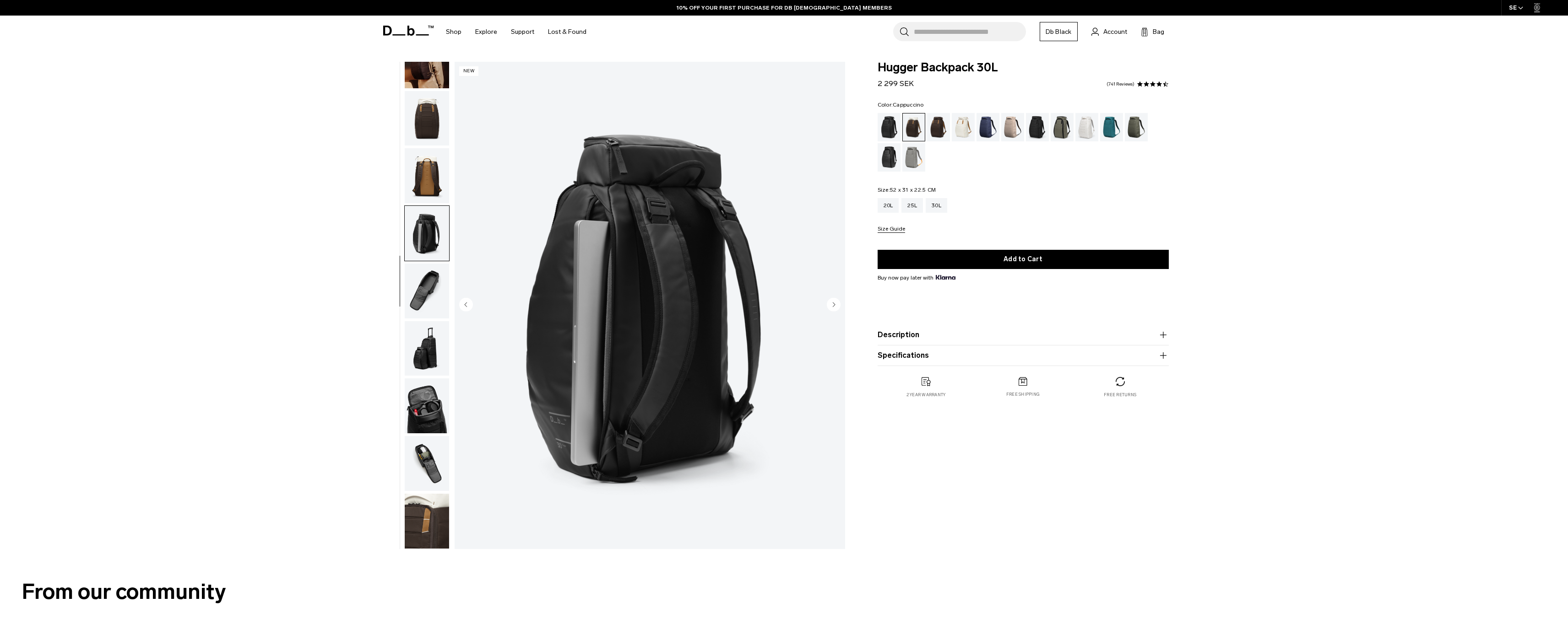
click at [442, 271] on img "button" at bounding box center [427, 291] width 45 height 55
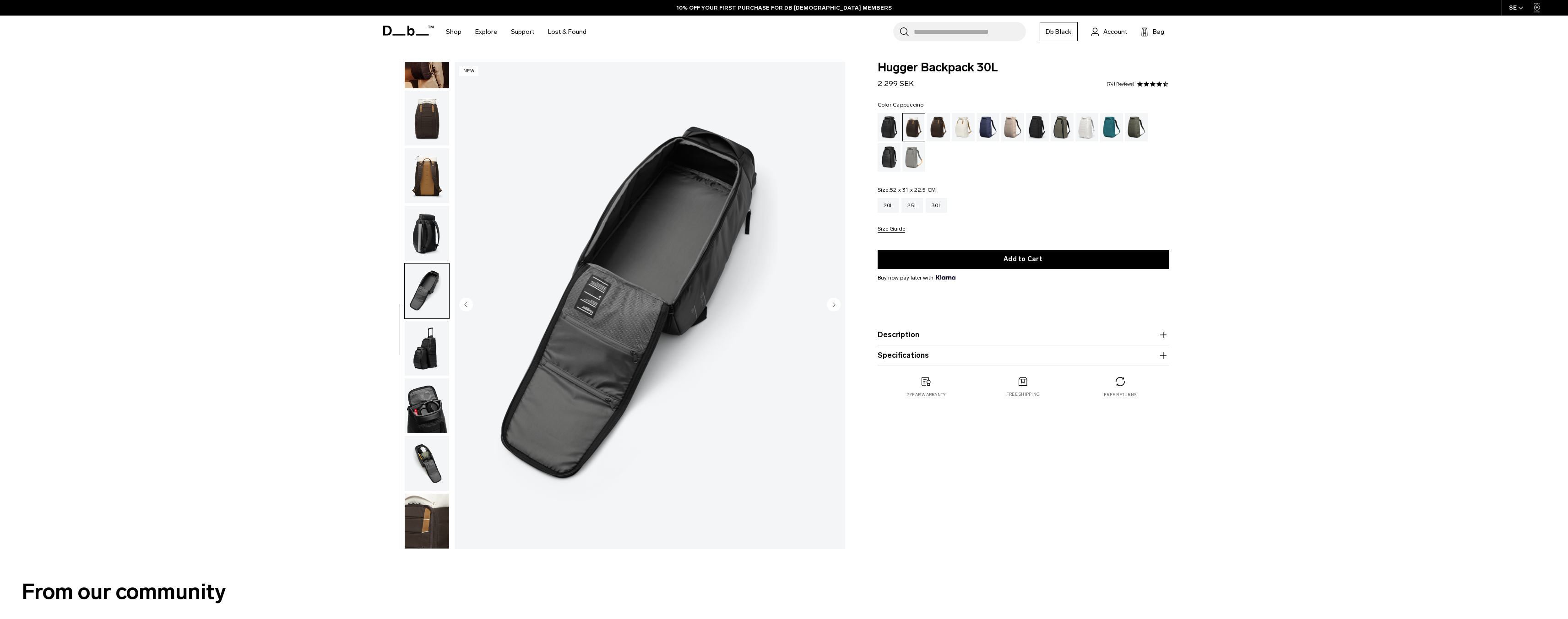
click at [429, 177] on img "button" at bounding box center [427, 176] width 45 height 55
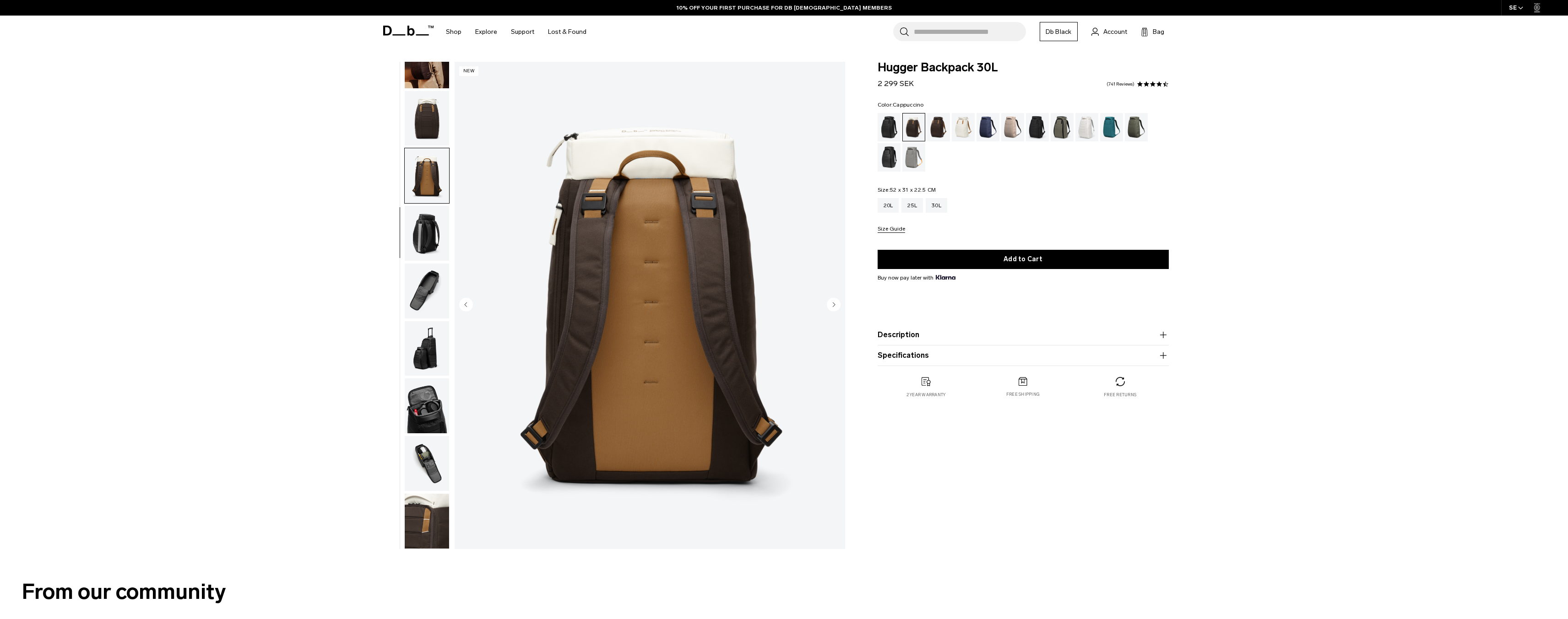
click at [427, 131] on img "button" at bounding box center [427, 119] width 45 height 55
